Goal: Task Accomplishment & Management: Use online tool/utility

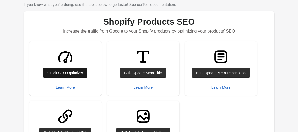
scroll to position [54, 0]
click at [64, 75] on div "Quick SEO Optimizer" at bounding box center [65, 73] width 36 height 4
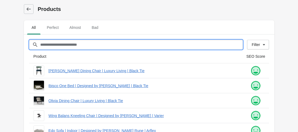
click at [55, 46] on input "Filter[title]" at bounding box center [141, 45] width 203 height 10
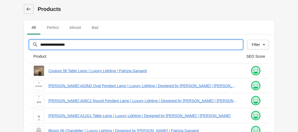
type input "**********"
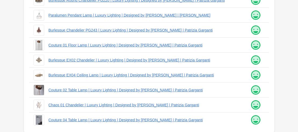
scroll to position [178, 0]
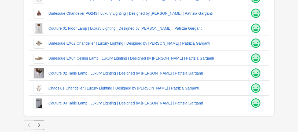
click at [38, 122] on button "button" at bounding box center [39, 126] width 10 height 10
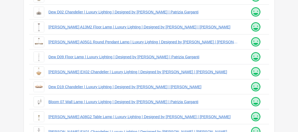
scroll to position [178, 0]
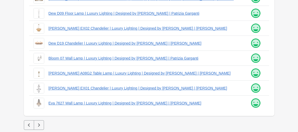
click at [38, 125] on icon "button" at bounding box center [38, 125] width 5 height 5
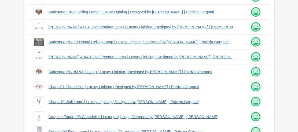
scroll to position [178, 0]
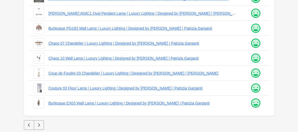
click at [38, 123] on icon "button" at bounding box center [38, 125] width 5 height 5
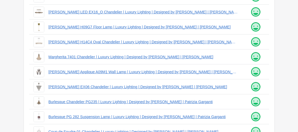
scroll to position [178, 0]
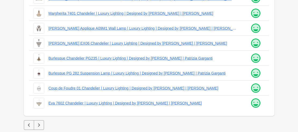
click at [41, 125] on icon "button" at bounding box center [38, 125] width 5 height 5
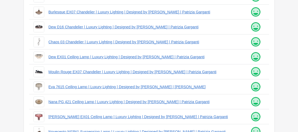
scroll to position [178, 0]
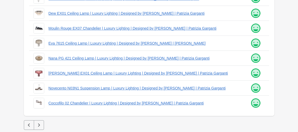
click at [38, 124] on icon "button" at bounding box center [38, 125] width 5 height 5
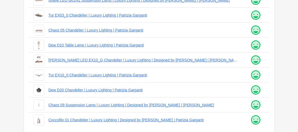
scroll to position [178, 0]
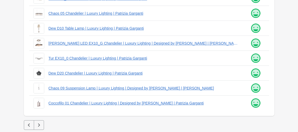
click at [41, 125] on icon "button" at bounding box center [38, 125] width 5 height 5
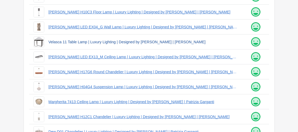
scroll to position [178, 0]
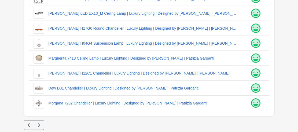
click at [38, 124] on icon "button" at bounding box center [38, 125] width 5 height 5
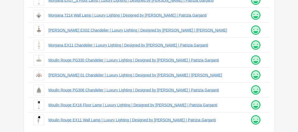
scroll to position [178, 0]
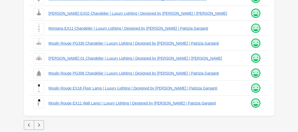
drag, startPoint x: 38, startPoint y: 124, endPoint x: 50, endPoint y: 118, distance: 13.9
click at [38, 124] on icon "button" at bounding box center [38, 125] width 5 height 5
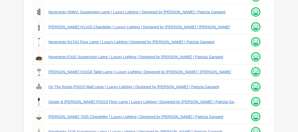
scroll to position [178, 0]
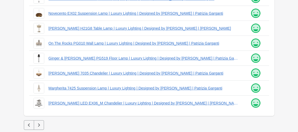
click at [38, 125] on icon "button" at bounding box center [38, 125] width 5 height 5
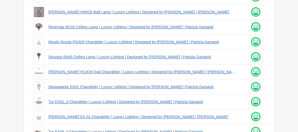
scroll to position [178, 0]
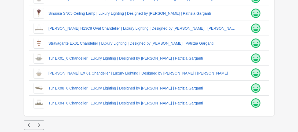
drag, startPoint x: 37, startPoint y: 125, endPoint x: 69, endPoint y: 99, distance: 40.8
click at [37, 124] on icon "button" at bounding box center [38, 125] width 5 height 5
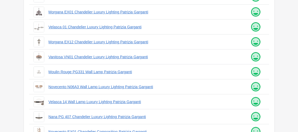
scroll to position [178, 0]
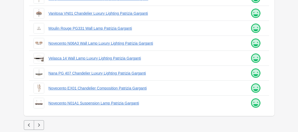
click at [38, 126] on icon "button" at bounding box center [38, 125] width 5 height 5
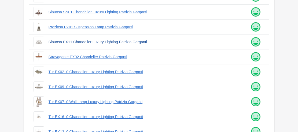
scroll to position [178, 0]
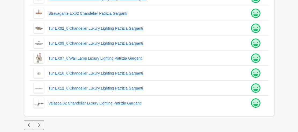
click at [40, 124] on icon "button" at bounding box center [38, 125] width 5 height 5
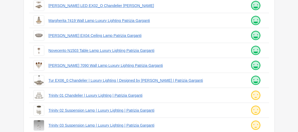
scroll to position [107, 0]
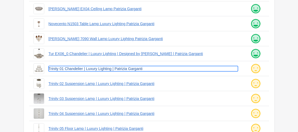
click at [76, 70] on link "Trinity 01 Chandelier | Luxury Lighting | Patrizia Garganti" at bounding box center [143, 68] width 189 height 5
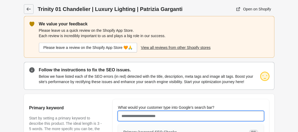
click at [139, 117] on input "What would your customer type into Google's search bar?" at bounding box center [191, 117] width 146 height 10
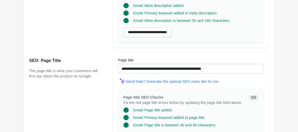
scroll to position [526, 0]
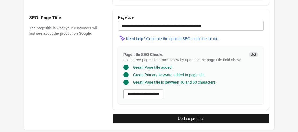
type input "**********"
click at [181, 116] on button "Update product" at bounding box center [191, 119] width 156 height 10
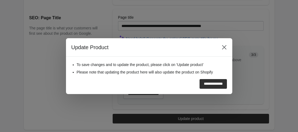
click at [202, 86] on input "**********" at bounding box center [213, 84] width 27 height 10
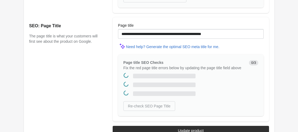
scroll to position [0, 0]
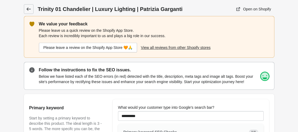
click at [28, 9] on icon at bounding box center [28, 9] width 4 height 3
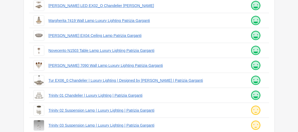
scroll to position [134, 0]
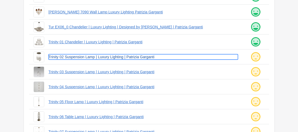
click at [67, 58] on link "Trinity 02 Suspension Lamp | Luxury Lighting | Patrizia Garganti" at bounding box center [143, 56] width 189 height 5
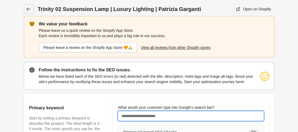
click at [143, 119] on input "What would your customer type into Google's search bar?" at bounding box center [191, 117] width 146 height 10
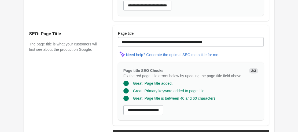
scroll to position [526, 0]
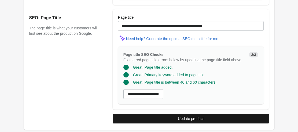
type input "**********"
click at [183, 118] on div "Update product" at bounding box center [191, 119] width 26 height 4
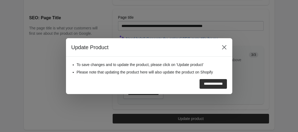
click at [207, 84] on input "**********" at bounding box center [213, 84] width 27 height 10
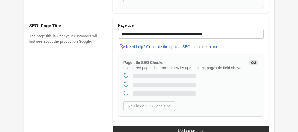
scroll to position [0, 0]
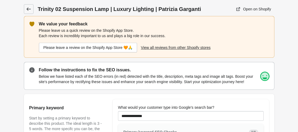
click at [28, 11] on icon at bounding box center [28, 8] width 5 height 5
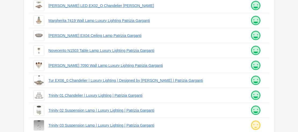
scroll to position [134, 0]
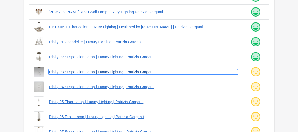
click at [98, 73] on link "Trinity 03 Suspension Lamp | Luxury Lighting | Patrizia Garganti" at bounding box center [143, 71] width 189 height 5
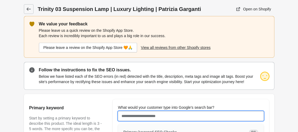
click at [160, 117] on input "What would your customer type into Google's search bar?" at bounding box center [191, 117] width 146 height 10
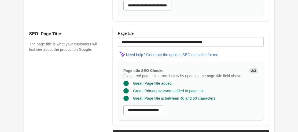
scroll to position [526, 0]
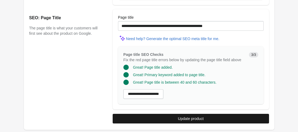
type input "**********"
click at [197, 118] on div "Update product" at bounding box center [191, 119] width 26 height 4
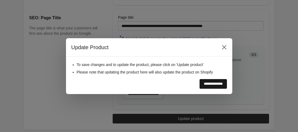
click at [208, 84] on input "**********" at bounding box center [213, 84] width 27 height 10
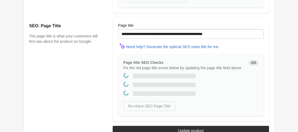
scroll to position [0, 0]
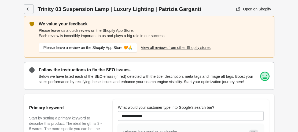
click at [27, 9] on icon at bounding box center [28, 9] width 4 height 3
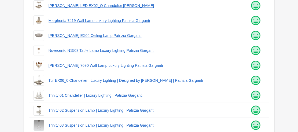
scroll to position [134, 0]
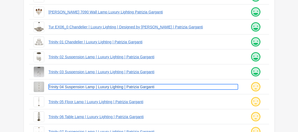
click at [68, 87] on link "Trinity 04 Suspension Lamp | Luxury Lighting | Patrizia Garganti" at bounding box center [143, 86] width 189 height 5
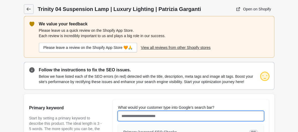
click at [133, 114] on input "What would your customer type into Google's search bar?" at bounding box center [191, 117] width 146 height 10
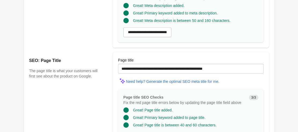
scroll to position [526, 0]
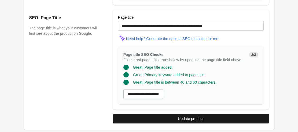
type input "**********"
click at [185, 117] on div "Update product" at bounding box center [191, 119] width 26 height 4
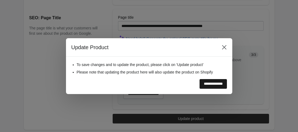
click at [201, 84] on input "**********" at bounding box center [213, 84] width 27 height 10
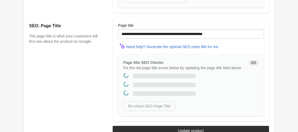
scroll to position [0, 0]
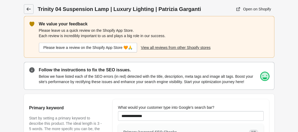
click at [28, 8] on icon at bounding box center [28, 8] width 5 height 5
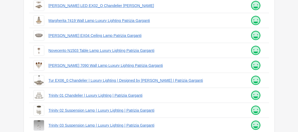
scroll to position [134, 0]
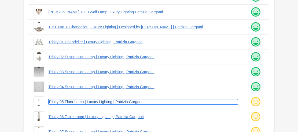
click at [100, 102] on link "Trinity 05 Floor Lamp | Luxury Lighting | Patrizia Garganti" at bounding box center [143, 102] width 189 height 5
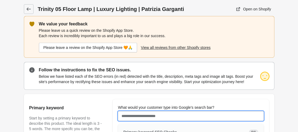
click at [137, 116] on input "What would your customer type into Google's search bar?" at bounding box center [191, 117] width 146 height 10
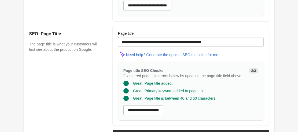
scroll to position [526, 0]
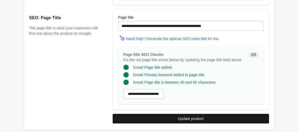
type input "**********"
click at [190, 121] on div "Update product" at bounding box center [191, 119] width 26 height 4
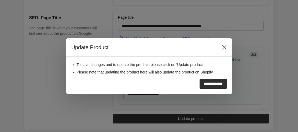
click at [201, 83] on input "**********" at bounding box center [213, 84] width 27 height 10
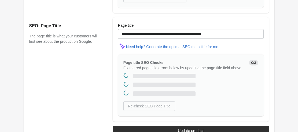
scroll to position [0, 0]
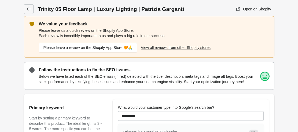
click at [27, 8] on icon at bounding box center [28, 9] width 4 height 3
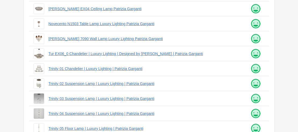
scroll to position [161, 0]
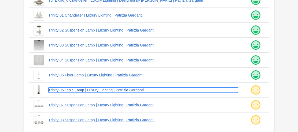
click at [79, 91] on link "Trinity 06 Table Lamp | Luxury Lighting | Patrizia Garganti" at bounding box center [143, 90] width 189 height 5
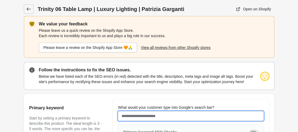
click at [135, 117] on input "What would your customer type into Google's search bar?" at bounding box center [191, 117] width 146 height 10
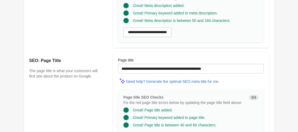
scroll to position [526, 0]
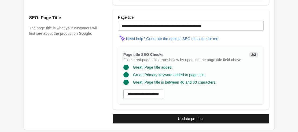
type input "**********"
click at [198, 118] on div "Update product" at bounding box center [191, 119] width 26 height 4
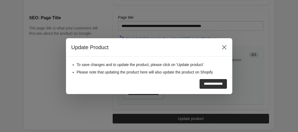
click at [211, 86] on input "**********" at bounding box center [213, 84] width 27 height 10
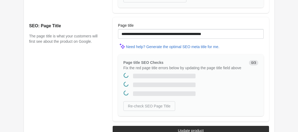
scroll to position [0, 0]
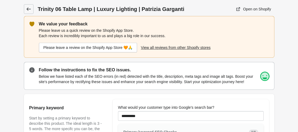
click at [27, 8] on icon at bounding box center [28, 8] width 5 height 5
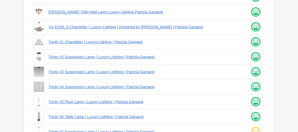
scroll to position [178, 0]
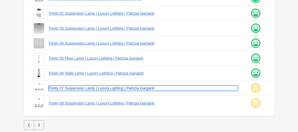
click at [82, 89] on link "Trinity 07 Suspension Lamp | Luxury Lighting | Patrizia Garganti" at bounding box center [143, 88] width 189 height 5
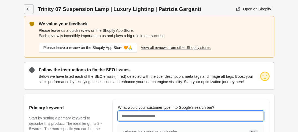
click at [132, 116] on input "What would your customer type into Google's search bar?" at bounding box center [191, 117] width 146 height 10
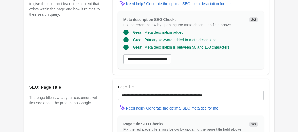
scroll to position [526, 0]
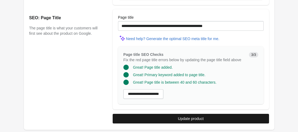
type input "**********"
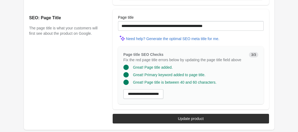
click at [193, 121] on button "Update product" at bounding box center [191, 119] width 156 height 10
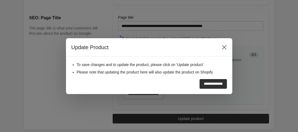
click at [204, 81] on input "**********" at bounding box center [213, 84] width 27 height 10
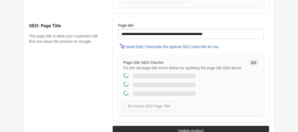
scroll to position [0, 0]
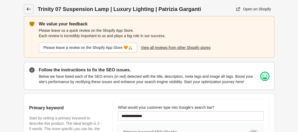
click at [27, 7] on icon at bounding box center [28, 8] width 5 height 5
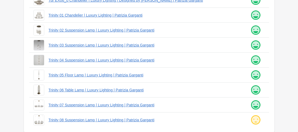
scroll to position [178, 0]
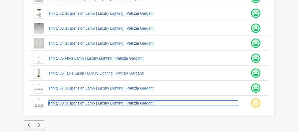
click at [79, 103] on link "Trinity 08 Suspension Lamp | Luxury Lighting | Patrizia Garganti" at bounding box center [143, 103] width 189 height 5
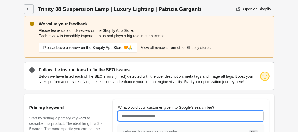
click at [139, 117] on input "What would your customer type into Google's search bar?" at bounding box center [191, 117] width 146 height 10
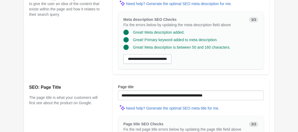
scroll to position [526, 0]
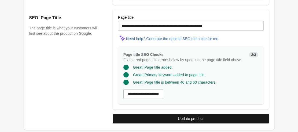
type input "**********"
click at [196, 123] on button "Update product" at bounding box center [191, 119] width 156 height 10
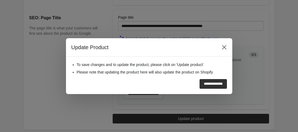
click at [208, 86] on input "**********" at bounding box center [213, 84] width 27 height 10
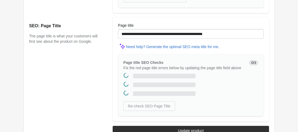
scroll to position [0, 0]
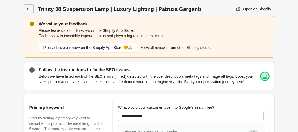
click at [28, 9] on icon at bounding box center [28, 9] width 4 height 3
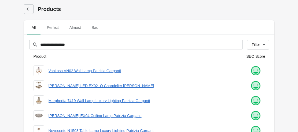
scroll to position [178, 0]
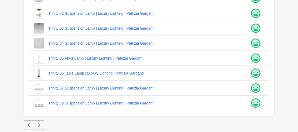
click at [37, 123] on button "button" at bounding box center [39, 126] width 10 height 10
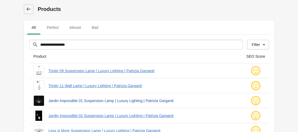
scroll to position [27, 0]
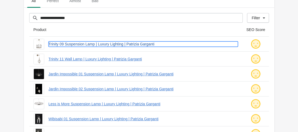
click at [72, 46] on link "Trinity 09 Suspension Lamp | Luxury Lighting | Patrizia Garganti" at bounding box center [143, 44] width 189 height 5
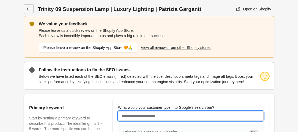
click at [139, 117] on input "What would your customer type into Google's search bar?" at bounding box center [191, 117] width 146 height 10
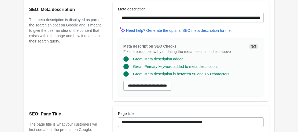
scroll to position [510, 0]
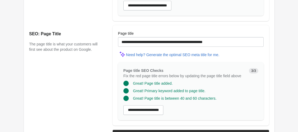
type input "**********"
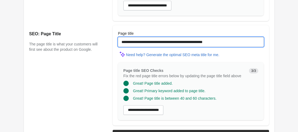
click at [219, 43] on input "**********" at bounding box center [191, 42] width 146 height 10
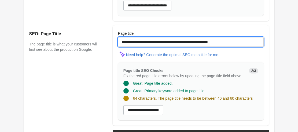
drag, startPoint x: 199, startPoint y: 42, endPoint x: 176, endPoint y: 42, distance: 22.5
click at [172, 40] on input "**********" at bounding box center [191, 42] width 146 height 10
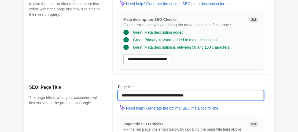
scroll to position [526, 0]
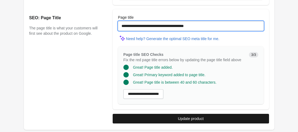
type input "**********"
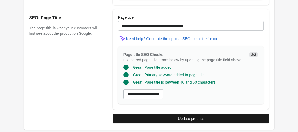
click at [187, 118] on div "Update product" at bounding box center [191, 119] width 26 height 4
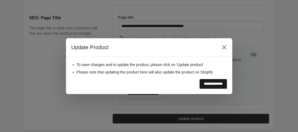
click at [211, 85] on input "**********" at bounding box center [213, 84] width 27 height 10
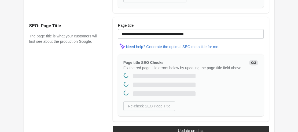
scroll to position [0, 0]
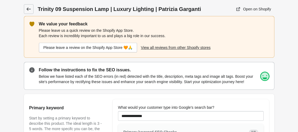
click at [27, 10] on icon at bounding box center [28, 8] width 5 height 5
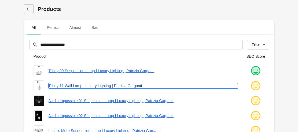
click at [64, 86] on link "Trinity 11 Wall Lamp | Luxury Lighting | Patrizia Garganti" at bounding box center [143, 85] width 189 height 5
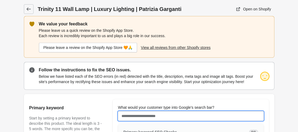
click at [166, 115] on input "What would your customer type into Google's search bar?" at bounding box center [191, 117] width 146 height 10
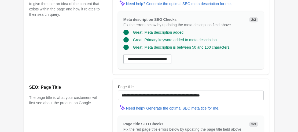
scroll to position [526, 0]
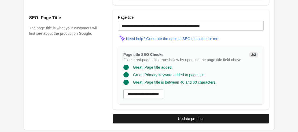
type input "*********"
click at [176, 117] on span "Update product" at bounding box center [191, 119] width 148 height 4
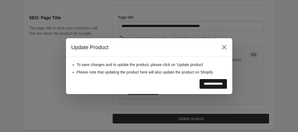
click at [204, 84] on input "**********" at bounding box center [213, 84] width 27 height 10
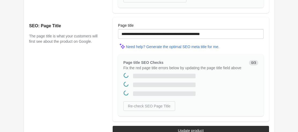
scroll to position [0, 0]
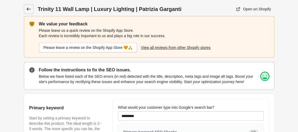
click at [29, 8] on icon at bounding box center [28, 8] width 5 height 5
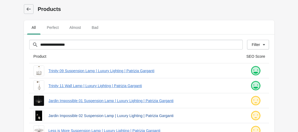
scroll to position [54, 0]
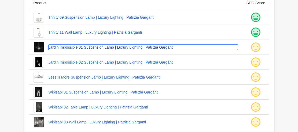
click at [90, 49] on link "Jardin Impossible 01 Suspension Lamp | Luxury Lighting | Patrizia Garganti" at bounding box center [143, 47] width 189 height 5
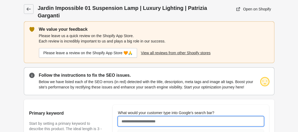
click at [138, 117] on input "What would your customer type into Google's search bar?" at bounding box center [191, 122] width 146 height 10
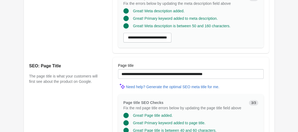
scroll to position [526, 0]
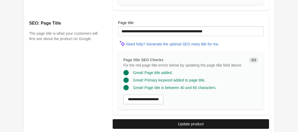
type input "**********"
click at [206, 122] on span "Update product" at bounding box center [191, 124] width 148 height 4
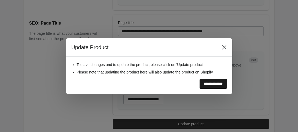
click at [208, 85] on input "**********" at bounding box center [213, 84] width 27 height 10
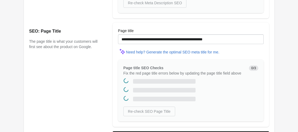
scroll to position [0, 0]
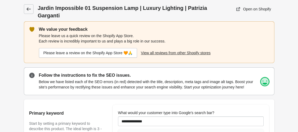
click at [27, 8] on icon at bounding box center [28, 8] width 5 height 5
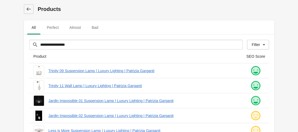
scroll to position [27, 0]
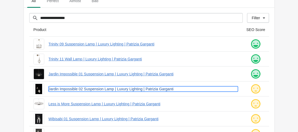
click at [100, 89] on link "Jardin Impossible 02 Suspension Lamp | Luxury Lighting | Patrizia Garganti" at bounding box center [143, 89] width 189 height 5
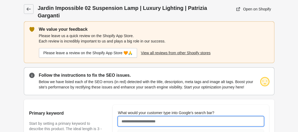
click at [132, 117] on input "What would your customer type into Google's search bar?" at bounding box center [191, 122] width 146 height 10
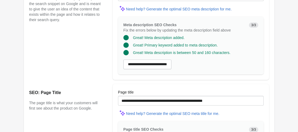
scroll to position [526, 0]
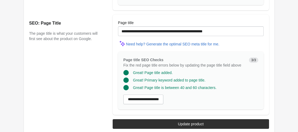
type input "**********"
click at [184, 122] on div "Update product" at bounding box center [191, 124] width 26 height 4
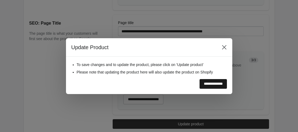
click at [207, 85] on input "**********" at bounding box center [213, 84] width 27 height 10
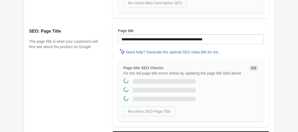
scroll to position [0, 0]
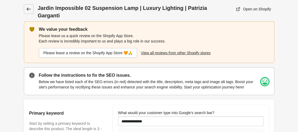
click at [26, 7] on icon at bounding box center [28, 8] width 5 height 5
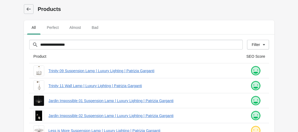
scroll to position [54, 0]
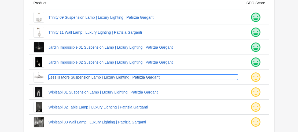
click at [109, 80] on link "Less is More Suspension Lamp | Luxury Lighting | Patrizia Garganti" at bounding box center [143, 77] width 189 height 5
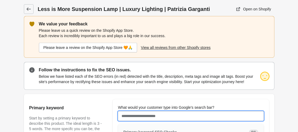
click at [139, 117] on input "What would your customer type into Google's search bar?" at bounding box center [191, 117] width 146 height 10
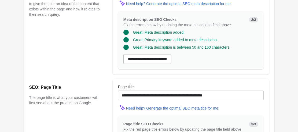
scroll to position [526, 0]
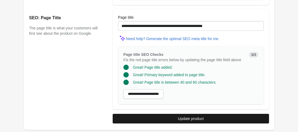
type input "**********"
click at [194, 120] on div "Update product" at bounding box center [191, 119] width 26 height 4
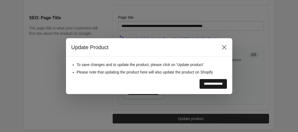
click at [205, 85] on input "**********" at bounding box center [213, 84] width 27 height 10
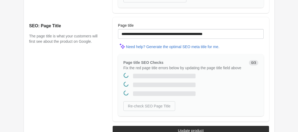
scroll to position [0, 0]
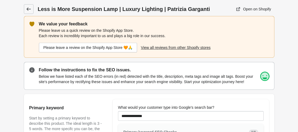
click at [29, 9] on icon at bounding box center [28, 9] width 4 height 3
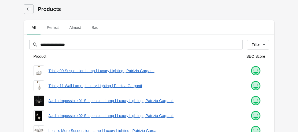
scroll to position [73, 0]
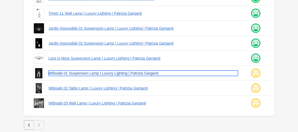
click at [88, 74] on link "Wibisabi 01 Suspension Lamp | Luxury Lighting | Patrizia Garganti" at bounding box center [143, 73] width 189 height 5
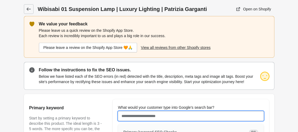
click at [139, 116] on input "What would your customer type into Google's search bar?" at bounding box center [191, 117] width 146 height 10
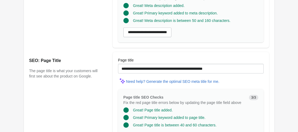
scroll to position [526, 0]
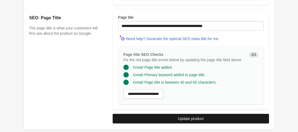
type input "**********"
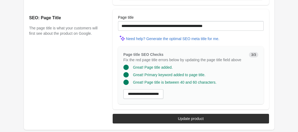
click at [175, 118] on span "Update product" at bounding box center [191, 119] width 148 height 4
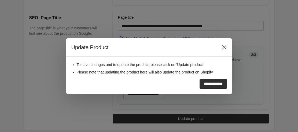
click at [200, 89] on input "**********" at bounding box center [213, 84] width 27 height 10
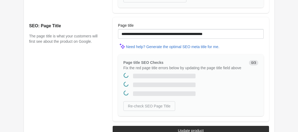
scroll to position [0, 0]
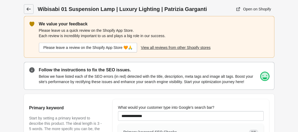
click at [29, 8] on icon at bounding box center [28, 8] width 5 height 5
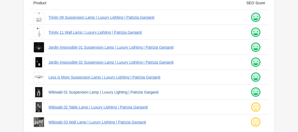
scroll to position [73, 0]
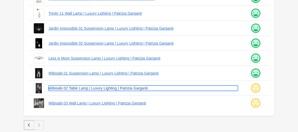
click at [79, 90] on link "Wibisabi 02 Table Lamp | Luxury Lighting | Patrizia Garganti" at bounding box center [143, 88] width 189 height 5
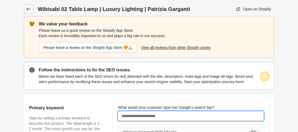
click at [133, 116] on input "What would your customer type into Google's search bar?" at bounding box center [191, 117] width 146 height 10
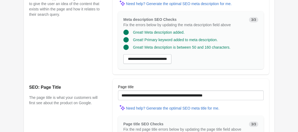
scroll to position [526, 0]
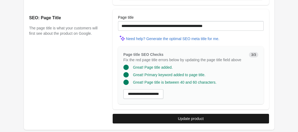
type input "**********"
click at [191, 122] on button "Update product" at bounding box center [191, 119] width 156 height 10
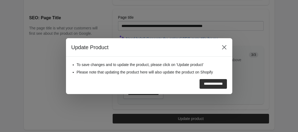
click at [204, 83] on input "**********" at bounding box center [213, 84] width 27 height 10
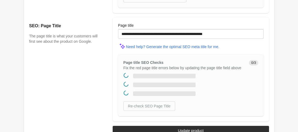
scroll to position [0, 0]
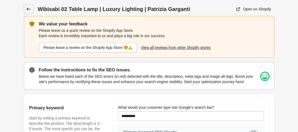
click at [28, 11] on icon at bounding box center [28, 8] width 5 height 5
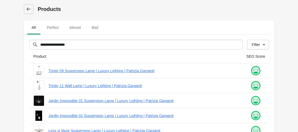
scroll to position [73, 0]
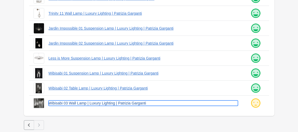
click at [94, 103] on link "Wibisabi 03 Wall Lamp | Luxury Lighting | Patrizia Garganti" at bounding box center [143, 103] width 189 height 5
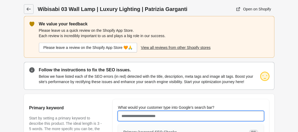
click at [142, 118] on input "What would your customer type into Google's search bar?" at bounding box center [191, 117] width 146 height 10
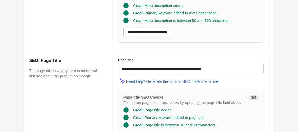
scroll to position [526, 0]
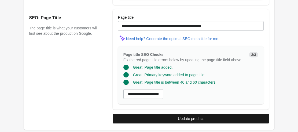
type input "*********"
click at [191, 119] on div "Update product" at bounding box center [191, 119] width 26 height 4
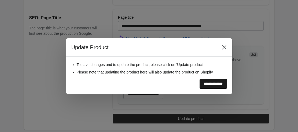
click at [204, 86] on input "**********" at bounding box center [213, 84] width 27 height 10
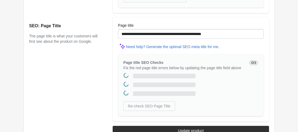
scroll to position [0, 0]
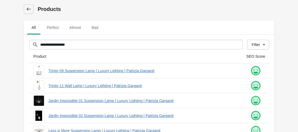
scroll to position [73, 0]
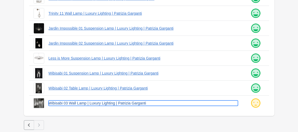
click at [105, 103] on link "Wibisabi 03 Wall Lamp | Luxury Lighting | Patrizia Garganti" at bounding box center [143, 103] width 189 height 5
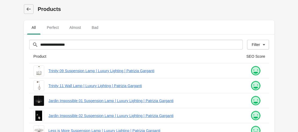
scroll to position [73, 0]
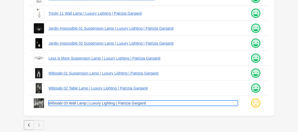
click at [72, 104] on link "Wibisabi 03 Wall Lamp | Luxury Lighting | Patrizia Garganti" at bounding box center [143, 103] width 189 height 5
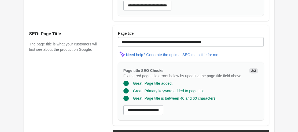
scroll to position [526, 0]
